Goal: Transaction & Acquisition: Purchase product/service

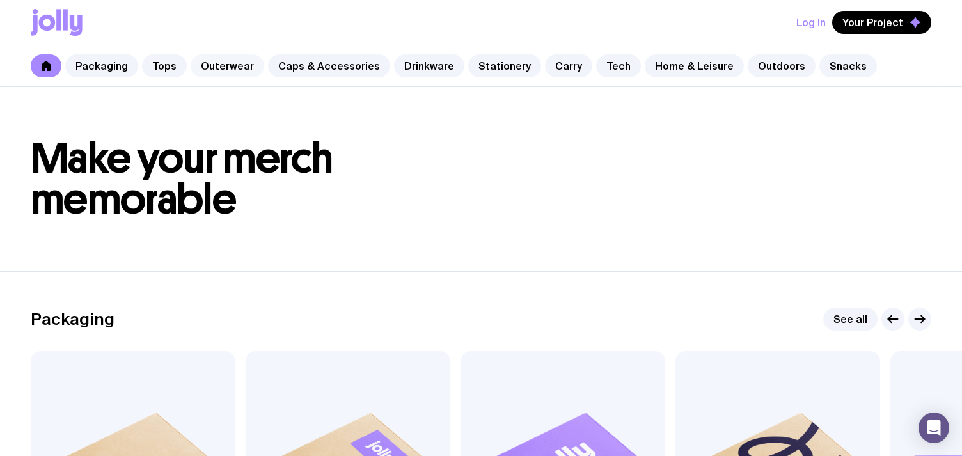
click at [235, 65] on link "Outerwear" at bounding box center [228, 65] width 74 height 23
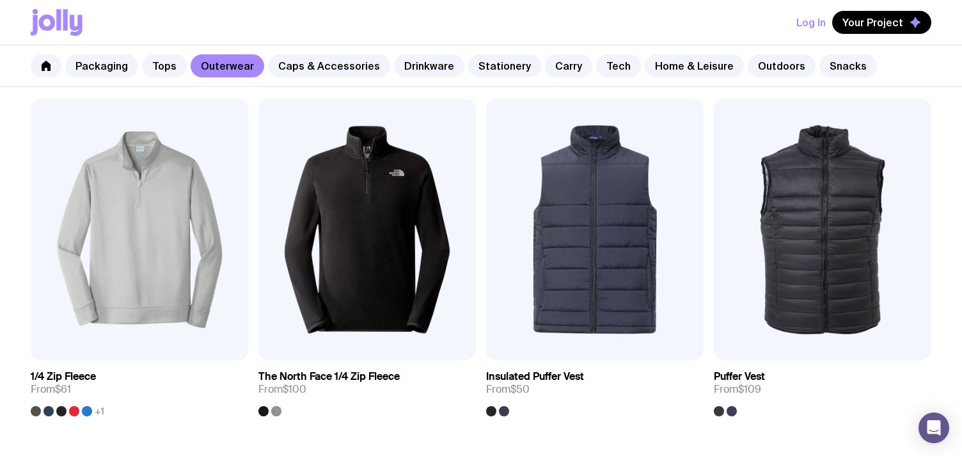
scroll to position [590, 0]
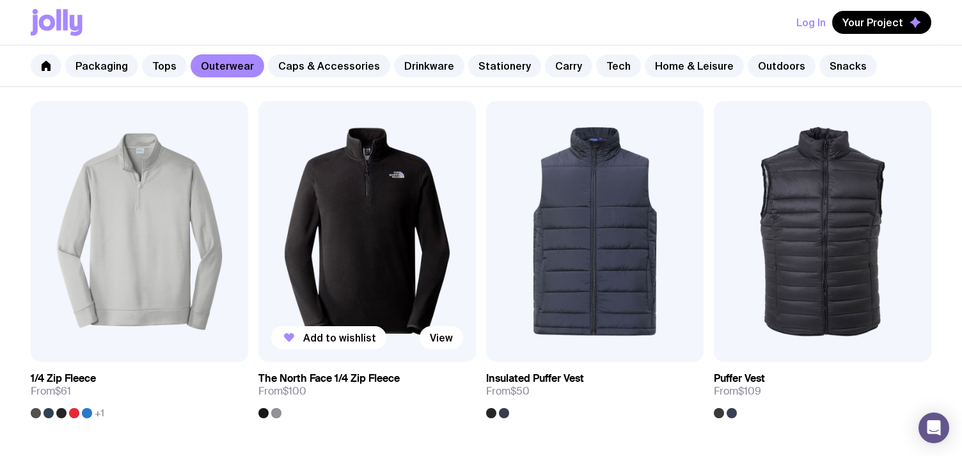
click at [276, 411] on div at bounding box center [276, 413] width 10 height 10
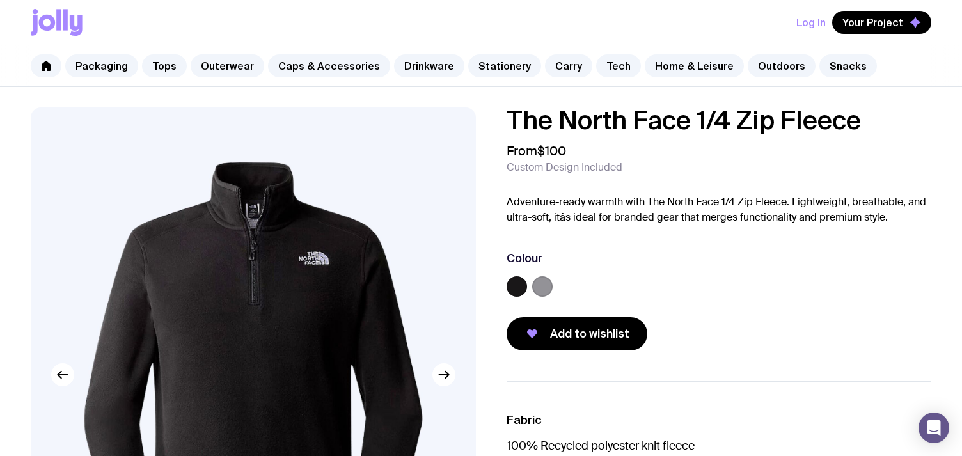
click at [445, 393] on img at bounding box center [253, 374] width 445 height 534
click at [445, 366] on button "button" at bounding box center [443, 374] width 23 height 23
click at [542, 280] on label at bounding box center [542, 286] width 20 height 20
click at [0, 0] on input "radio" at bounding box center [0, 0] width 0 height 0
